Goal: Submit feedback/report problem

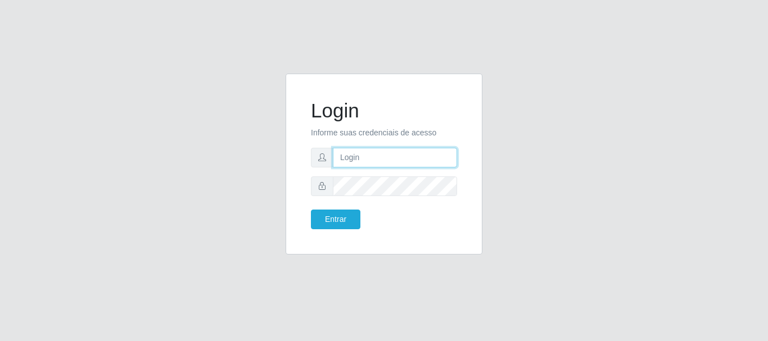
click at [356, 148] on input "text" at bounding box center [395, 158] width 124 height 20
type input "[EMAIL_ADDRESS][DOMAIN_NAME]"
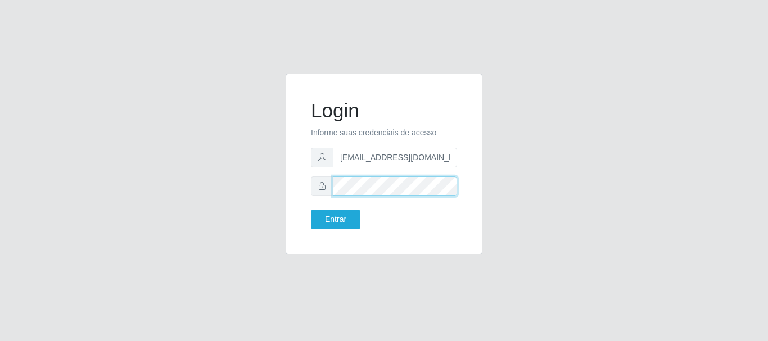
click at [311, 210] on button "Entrar" at bounding box center [335, 220] width 49 height 20
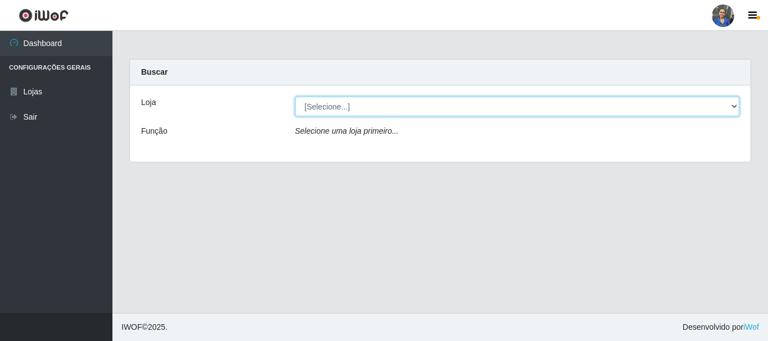
click at [731, 102] on select "[Selecione...] SuperFácil Atacado - Rodoviária" at bounding box center [517, 107] width 445 height 20
select select "400"
click at [295, 97] on select "[Selecione...] SuperFácil Atacado - Rodoviária" at bounding box center [517, 107] width 445 height 20
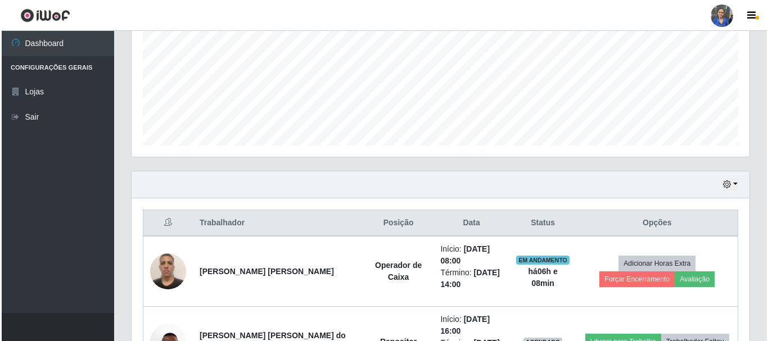
scroll to position [346, 0]
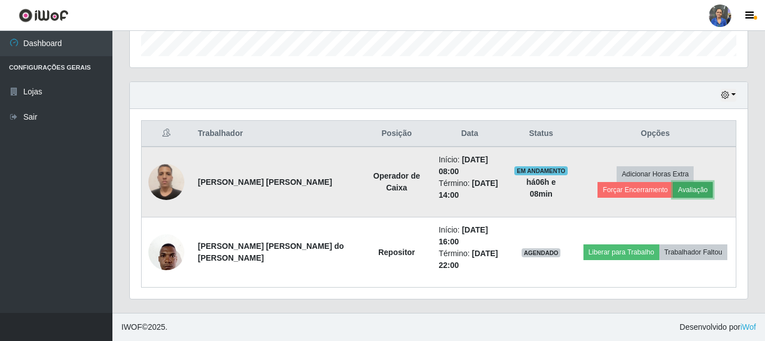
click at [673, 194] on button "Avaliação" at bounding box center [693, 190] width 40 height 16
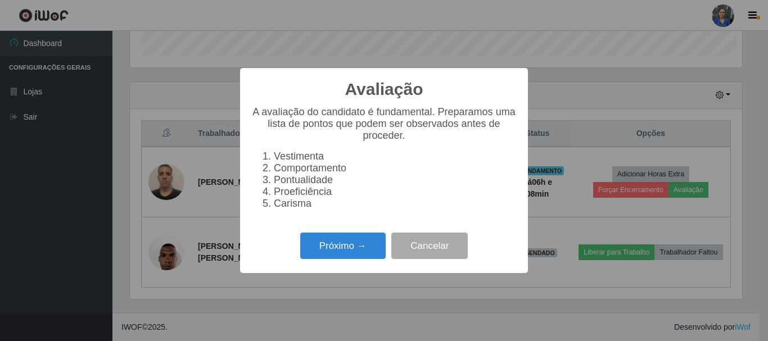
scroll to position [233, 612]
drag, startPoint x: 357, startPoint y: 246, endPoint x: 362, endPoint y: 247, distance: 5.6
click at [362, 247] on button "Próximo →" at bounding box center [342, 246] width 85 height 26
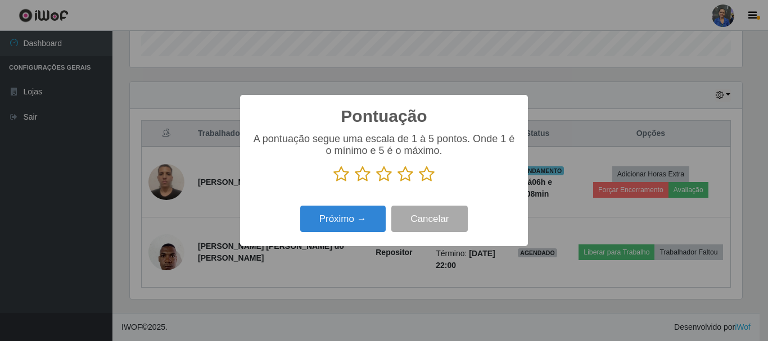
scroll to position [561748, 561369]
click at [425, 175] on icon at bounding box center [427, 174] width 16 height 17
click at [419, 183] on input "radio" at bounding box center [419, 183] width 0 height 0
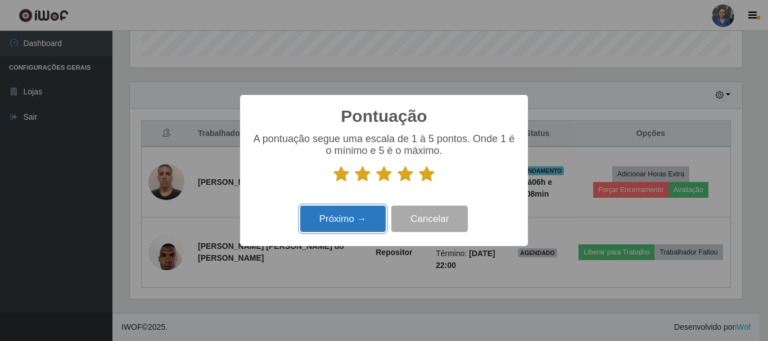
click at [343, 219] on button "Próximo →" at bounding box center [342, 219] width 85 height 26
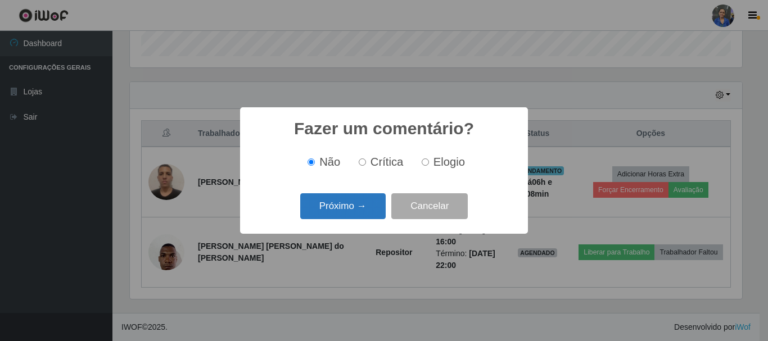
click at [333, 210] on button "Próximo →" at bounding box center [342, 206] width 85 height 26
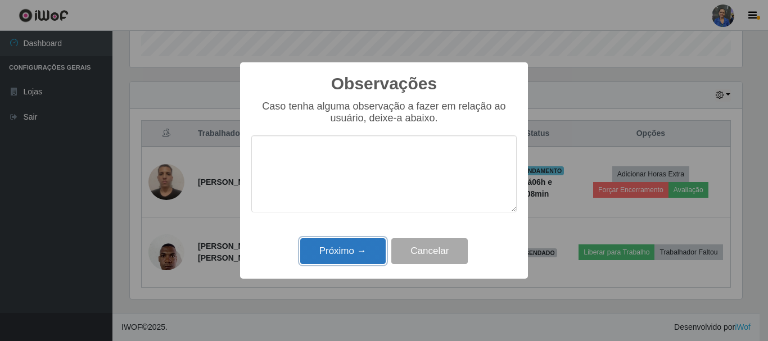
click at [347, 250] on button "Próximo →" at bounding box center [342, 251] width 85 height 26
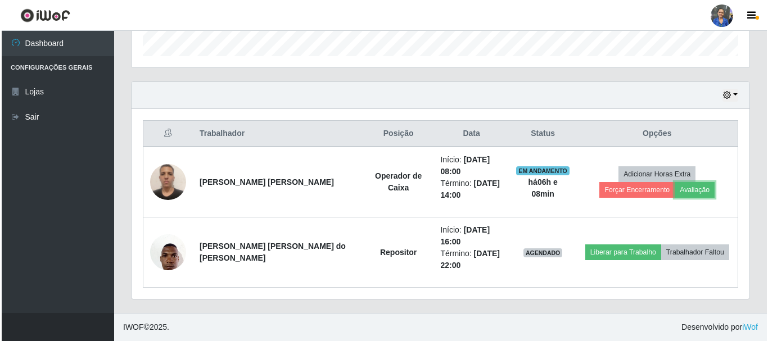
scroll to position [233, 618]
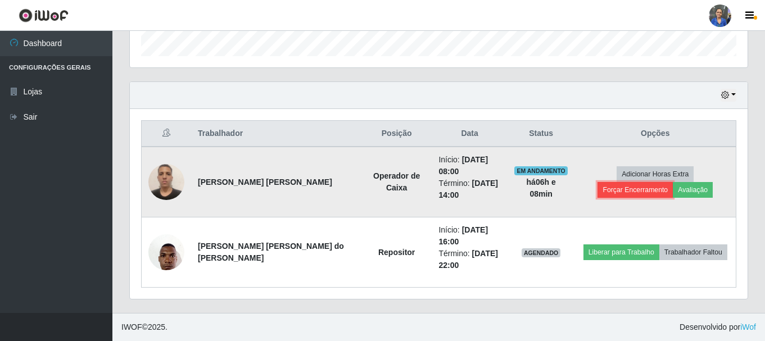
click at [673, 182] on button "Forçar Encerramento" at bounding box center [634, 190] width 75 height 16
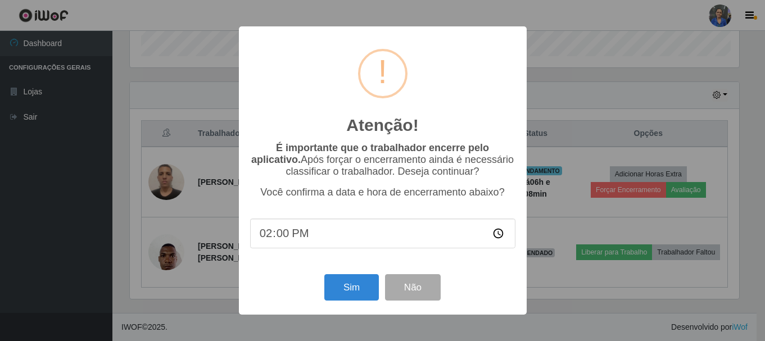
scroll to position [233, 612]
click at [349, 285] on button "Sim" at bounding box center [352, 287] width 55 height 26
